Goal: Find specific fact: Find specific fact

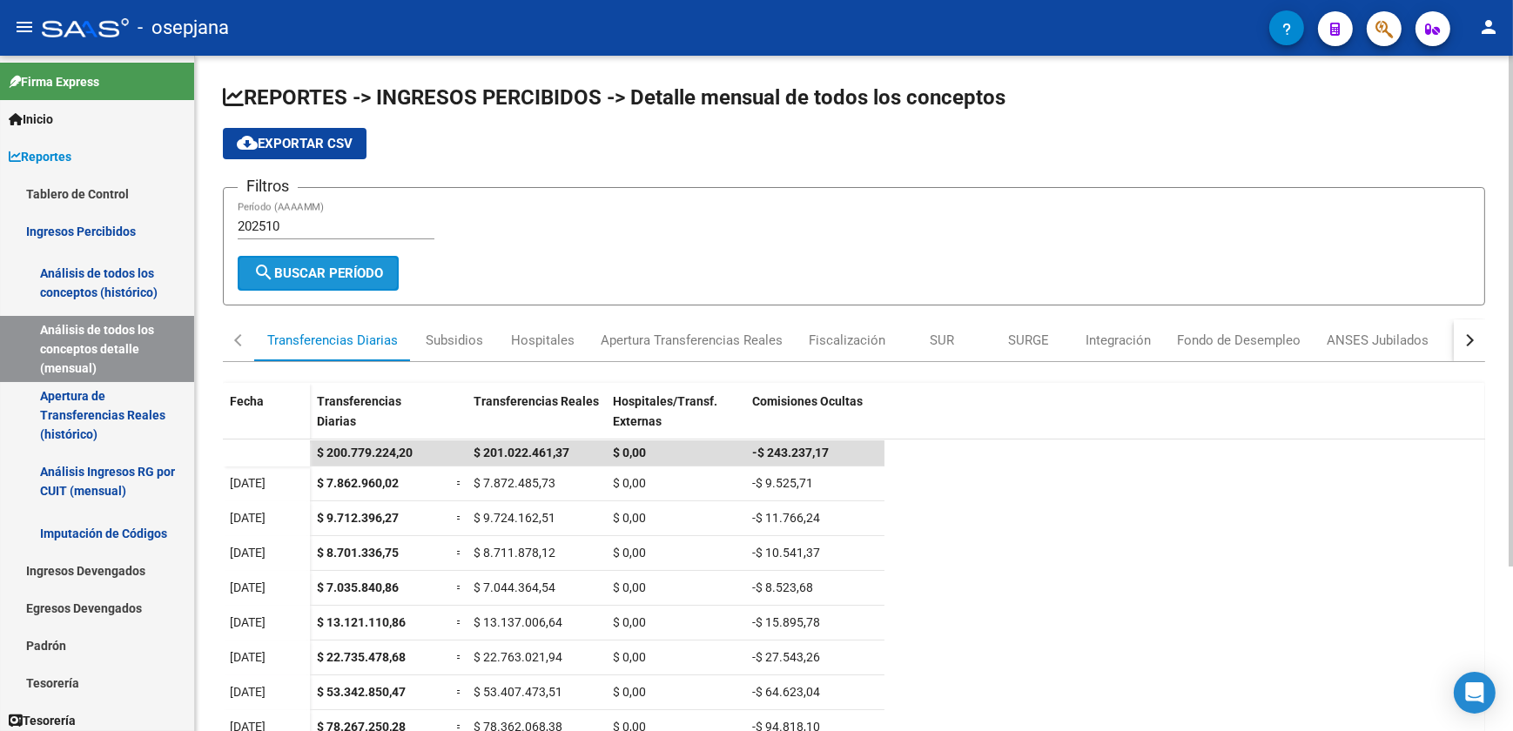
click at [336, 280] on button "search Buscar Período" at bounding box center [318, 273] width 161 height 35
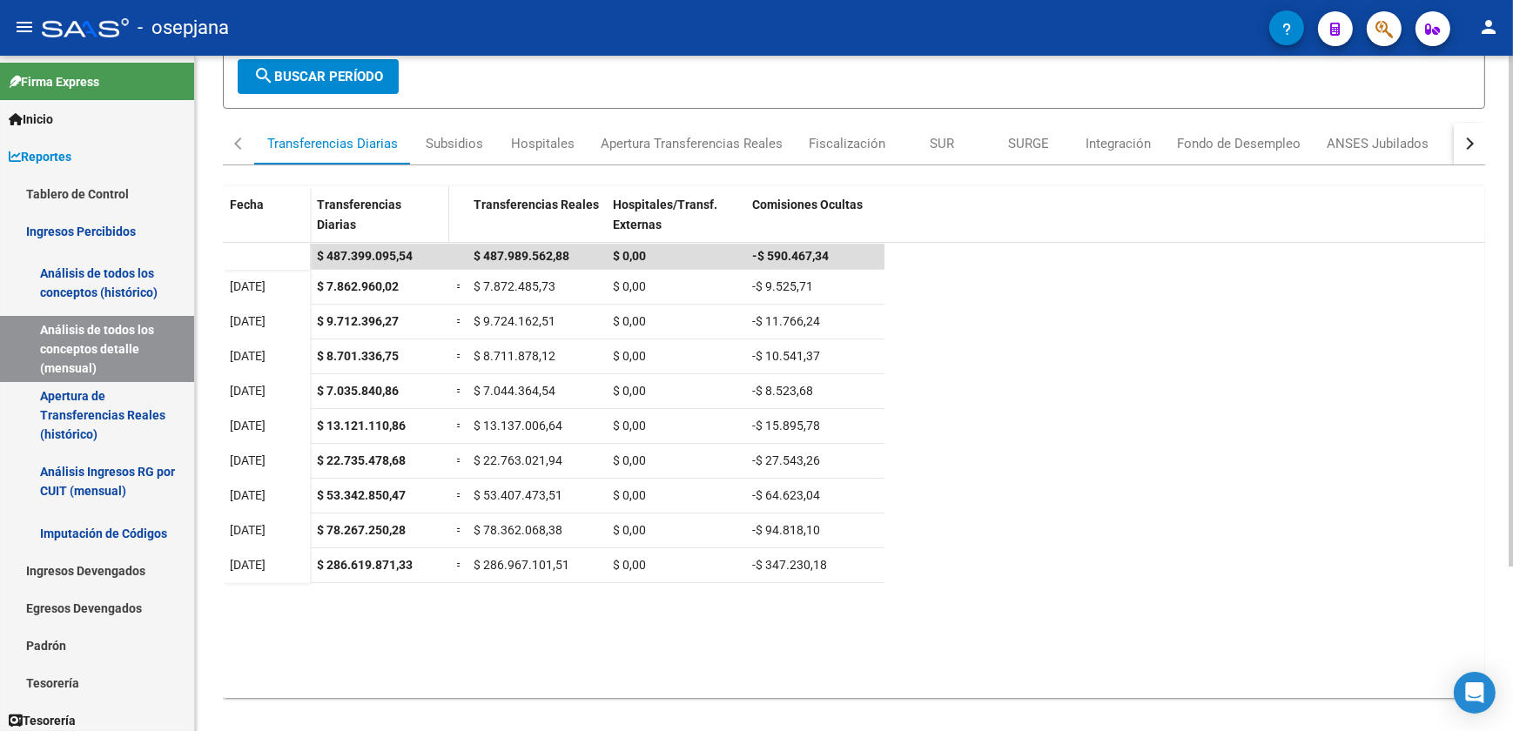
scroll to position [217, 0]
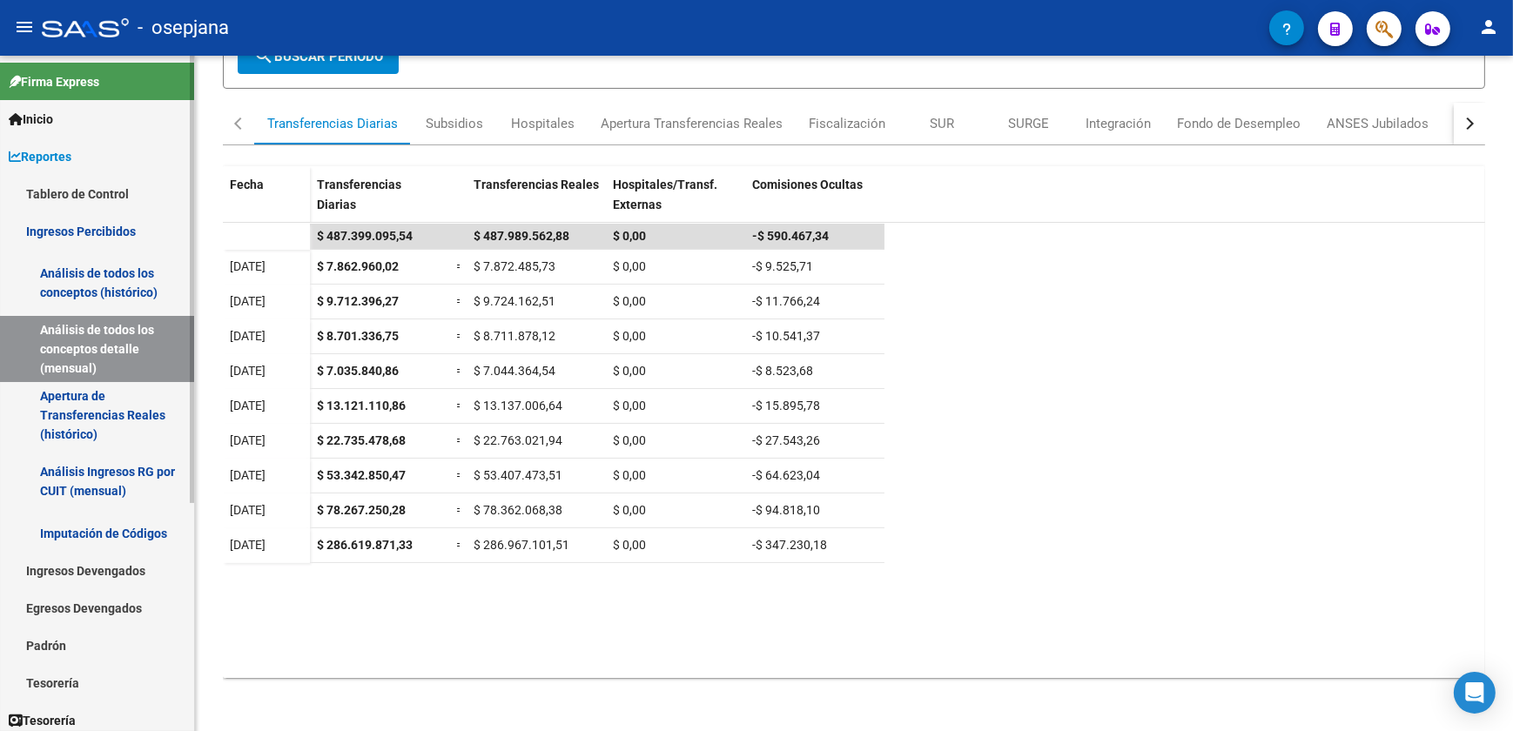
click at [121, 419] on link "Apertura de Transferencias Reales (histórico)" at bounding box center [97, 415] width 194 height 66
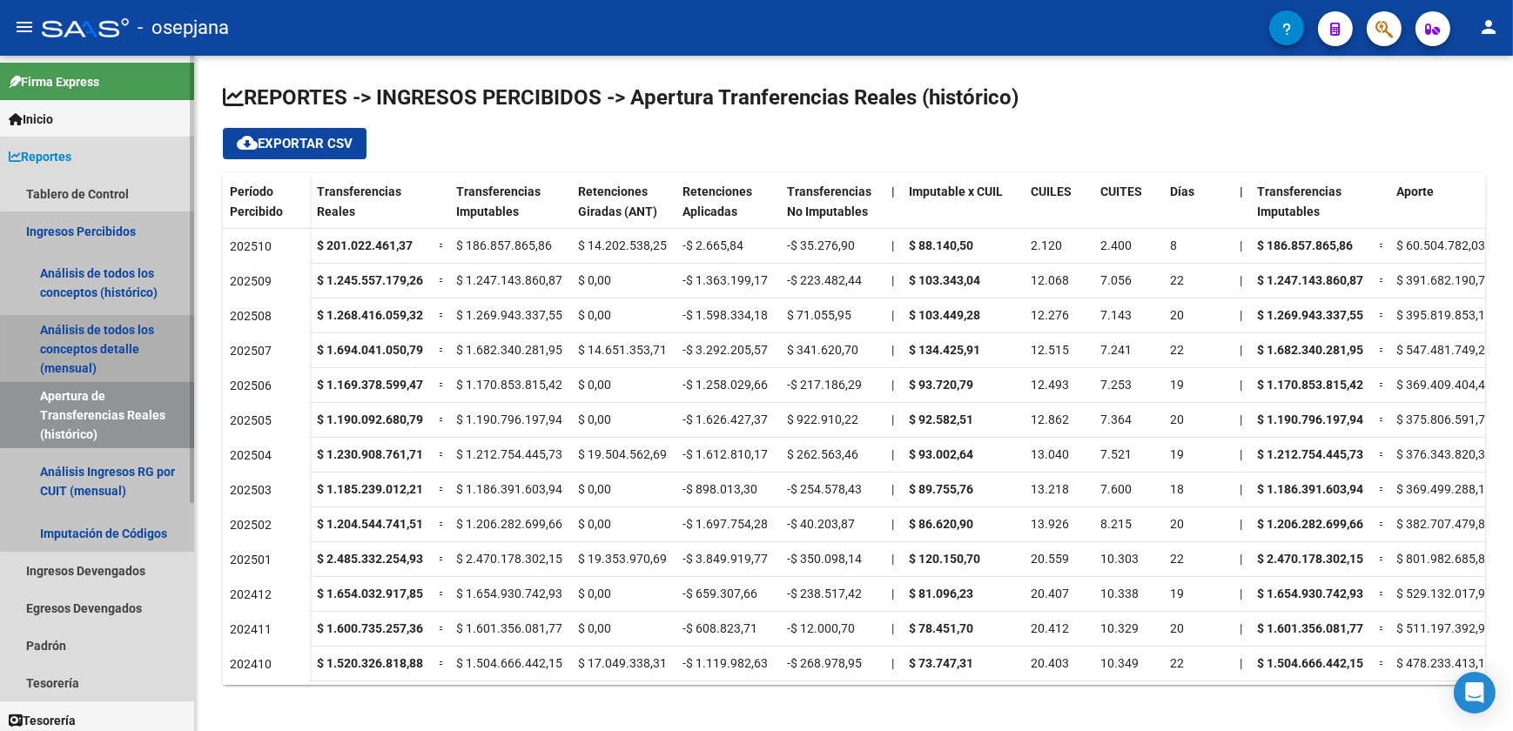
click at [125, 358] on link "Análisis de todos los conceptos detalle (mensual)" at bounding box center [97, 349] width 194 height 66
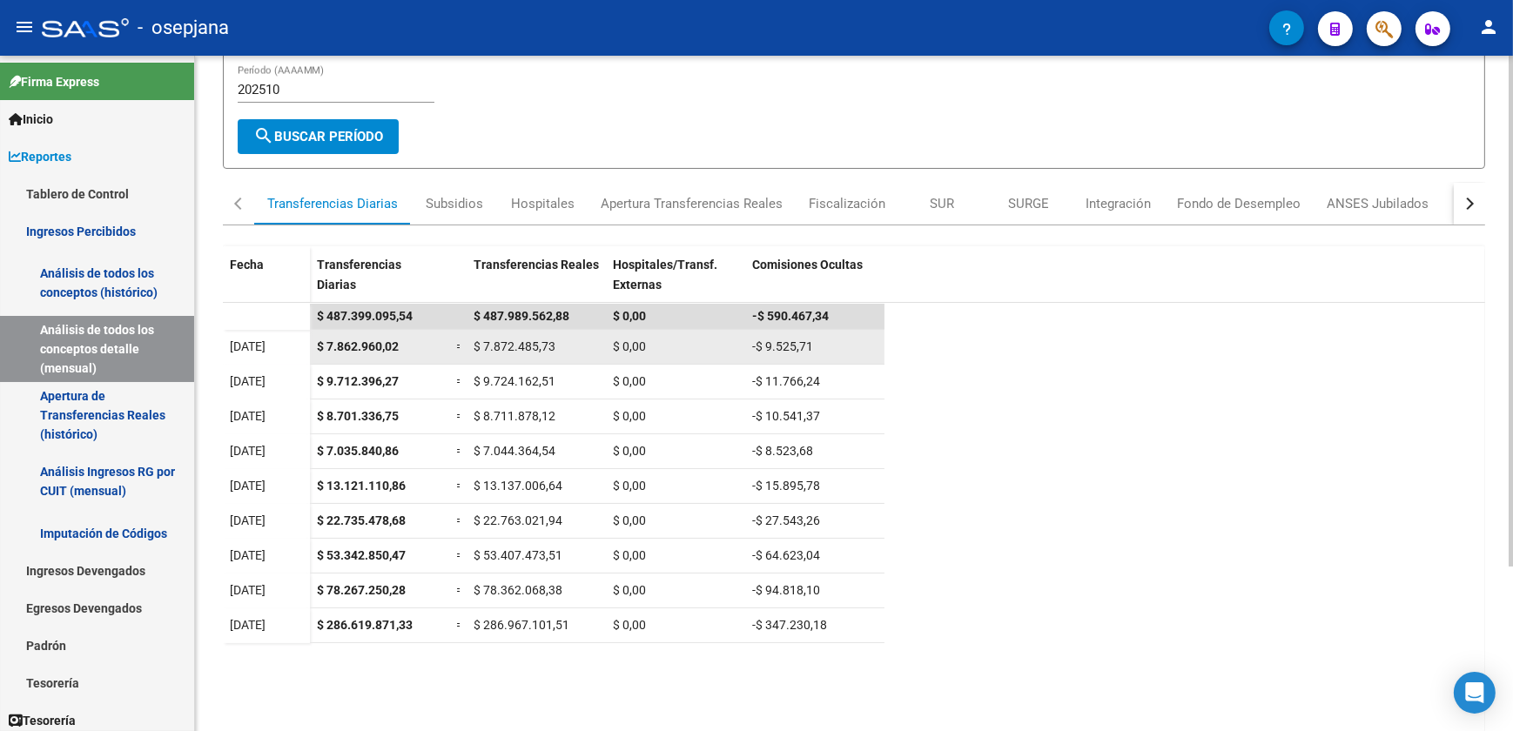
scroll to position [217, 0]
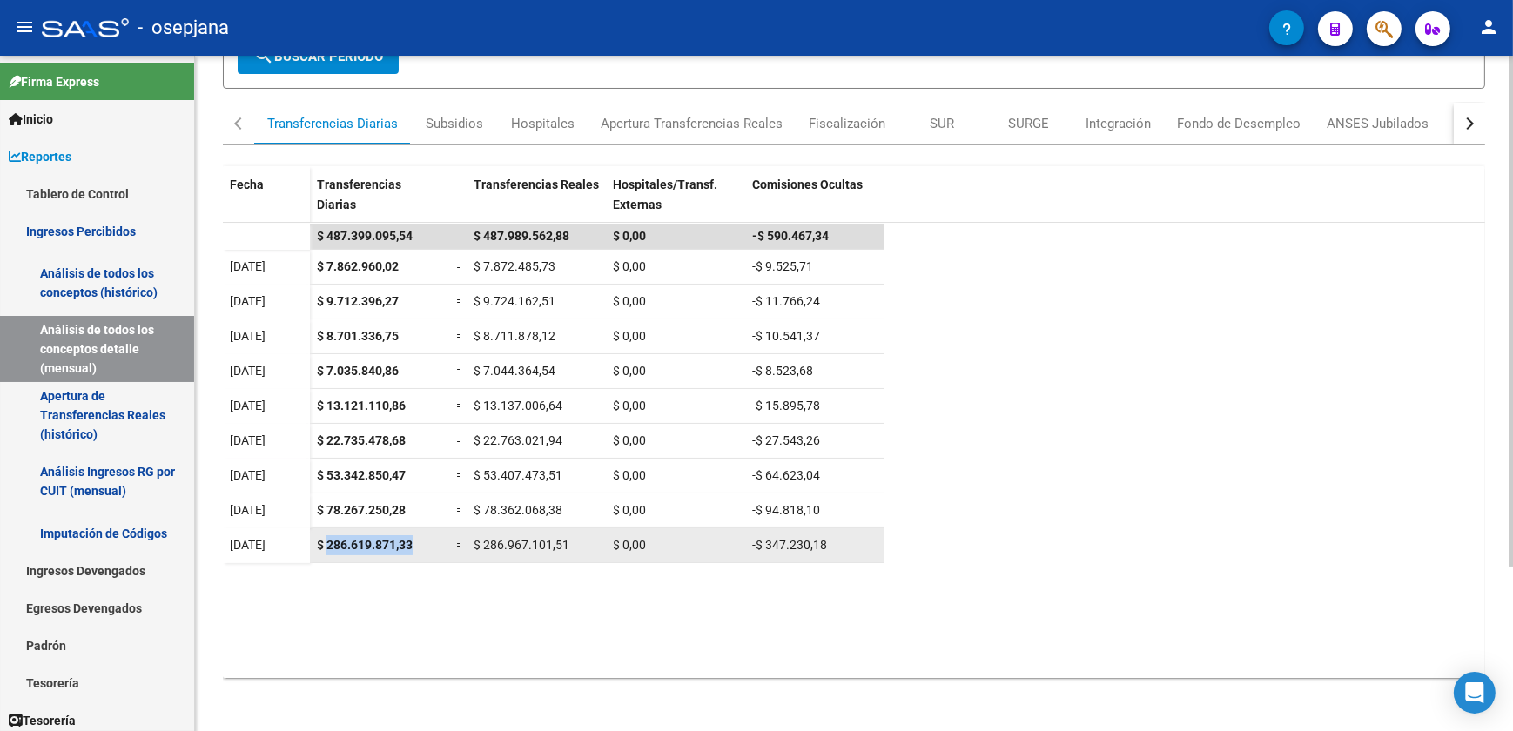
drag, startPoint x: 327, startPoint y: 541, endPoint x: 412, endPoint y: 549, distance: 85.7
click at [412, 549] on span "$ 286.619.871,33" at bounding box center [365, 545] width 96 height 14
drag, startPoint x: 412, startPoint y: 549, endPoint x: 387, endPoint y: 541, distance: 26.4
copy span "286.619.871,33"
